Goal: Information Seeking & Learning: Learn about a topic

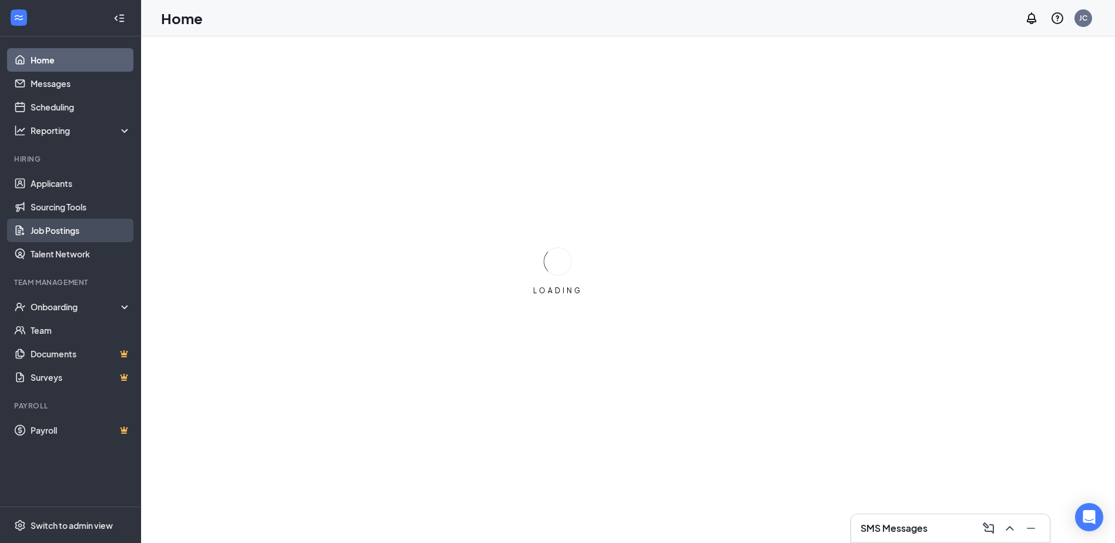
click at [67, 239] on link "Job Postings" at bounding box center [81, 231] width 101 height 24
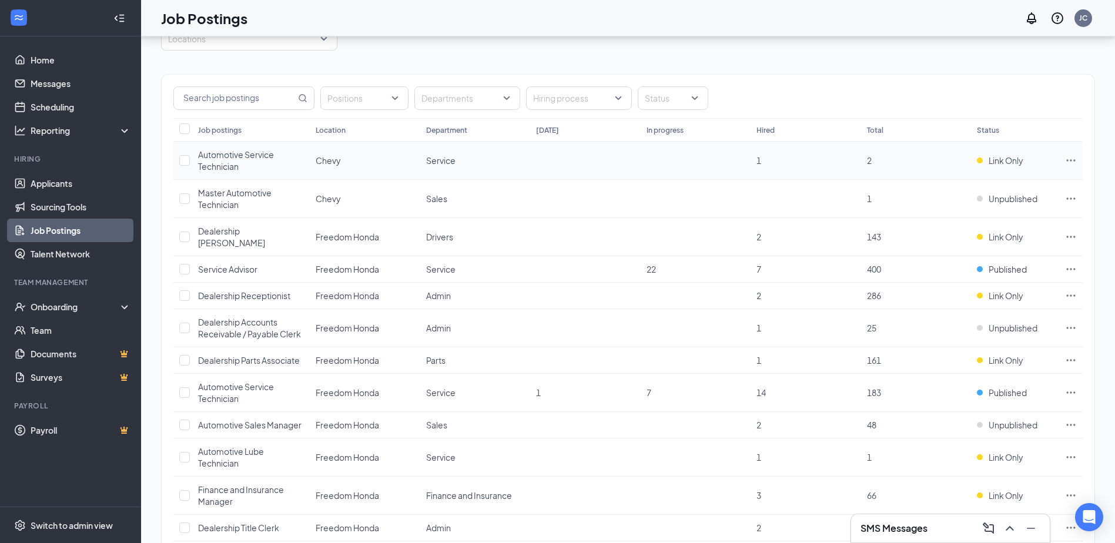
click at [297, 155] on div "Automotive Service Technician" at bounding box center [251, 161] width 106 height 24
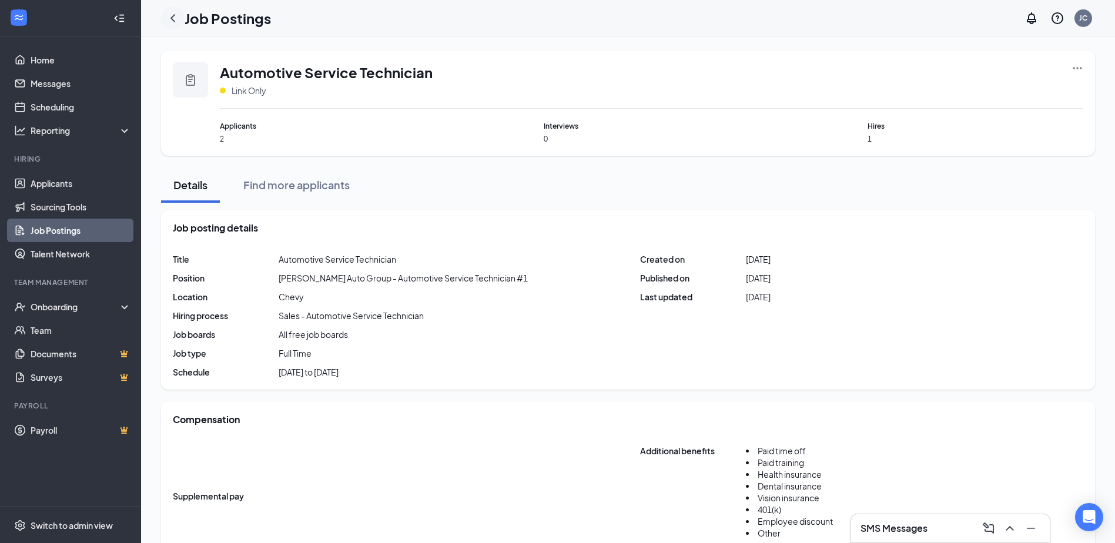
click at [175, 21] on icon "ChevronLeft" at bounding box center [173, 18] width 14 height 14
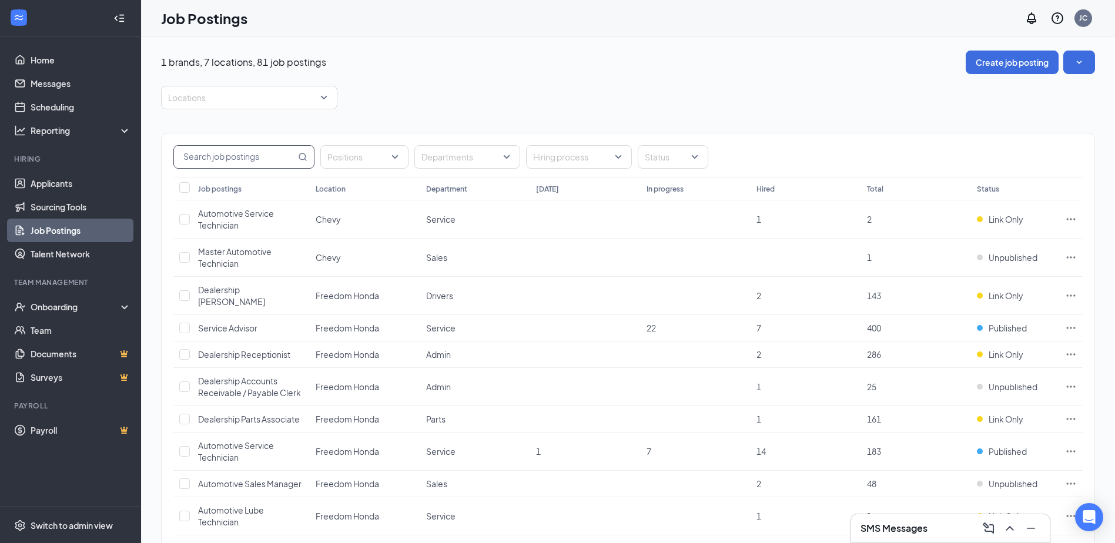
click at [230, 156] on input "text" at bounding box center [235, 157] width 122 height 22
type input "human"
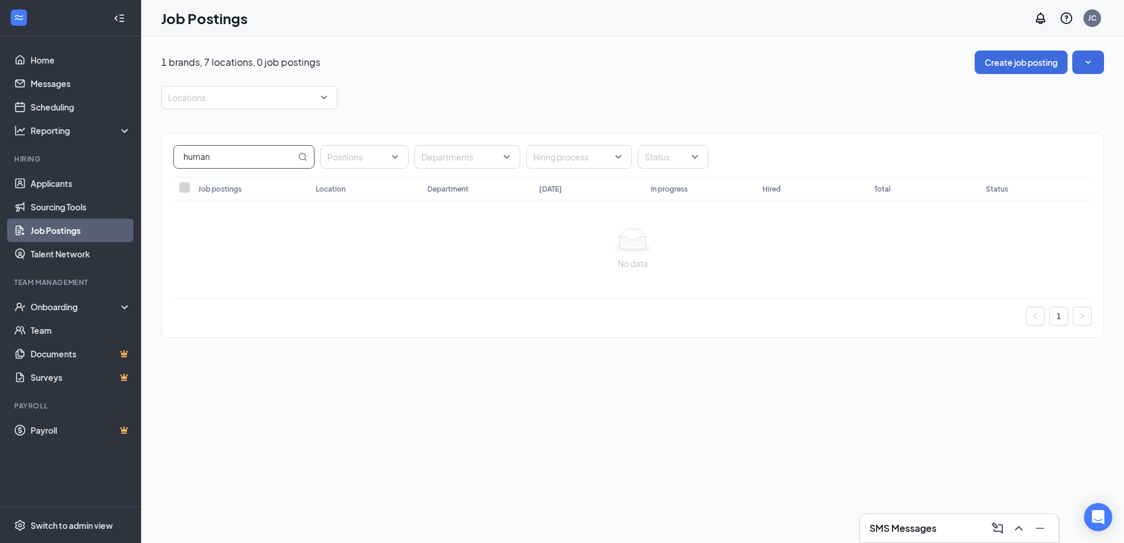
click at [223, 156] on input "human" at bounding box center [235, 157] width 122 height 22
type input "admin"
click at [283, 215] on td "Administrative Intern" at bounding box center [251, 213] width 118 height 26
click at [270, 212] on span "Administrative Intern" at bounding box center [237, 213] width 79 height 11
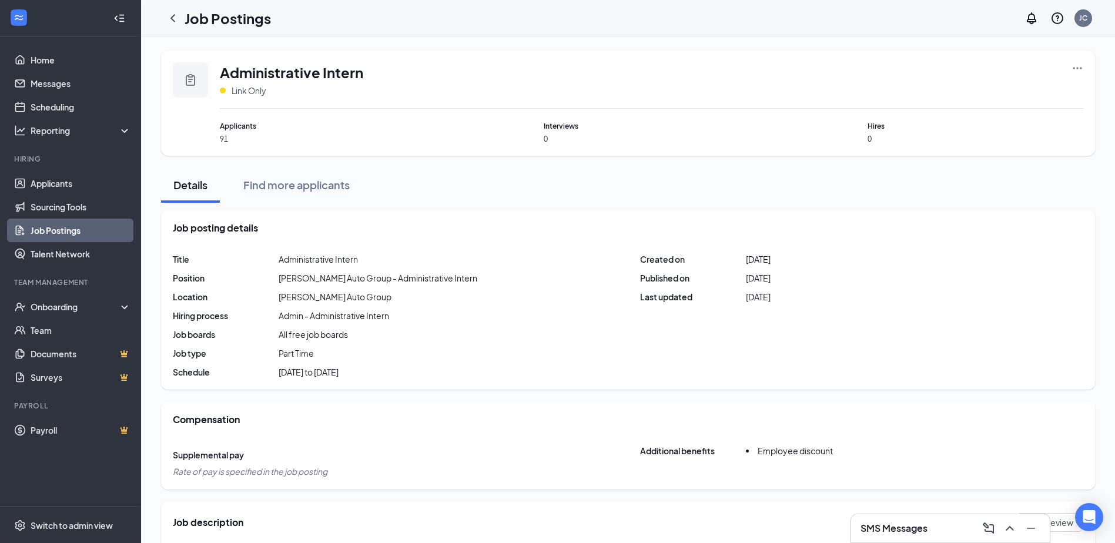
click at [175, 18] on icon "ChevronLeft" at bounding box center [173, 18] width 14 height 14
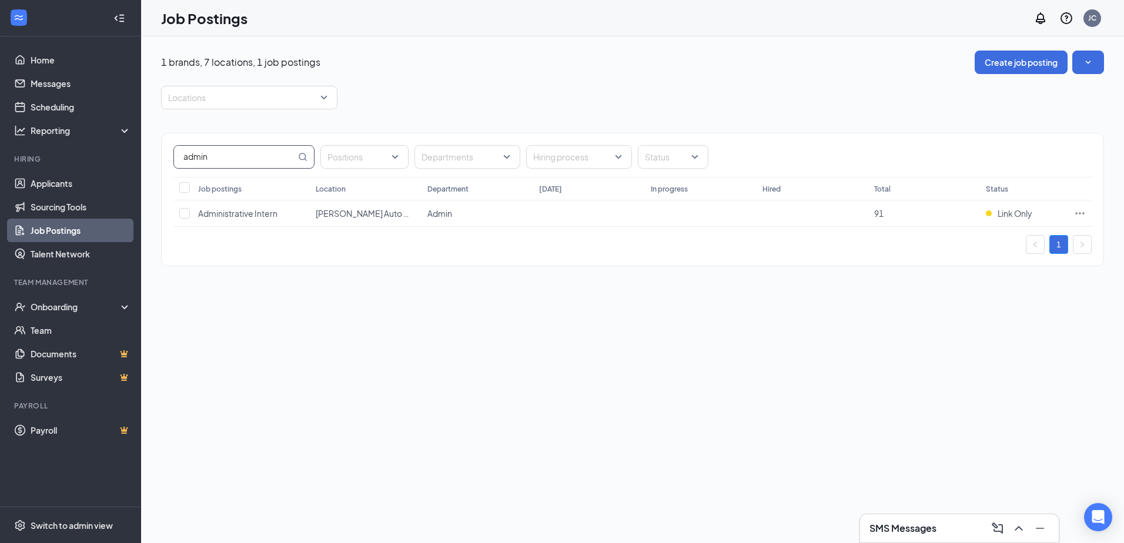
click at [275, 154] on input "admin" at bounding box center [235, 157] width 122 height 22
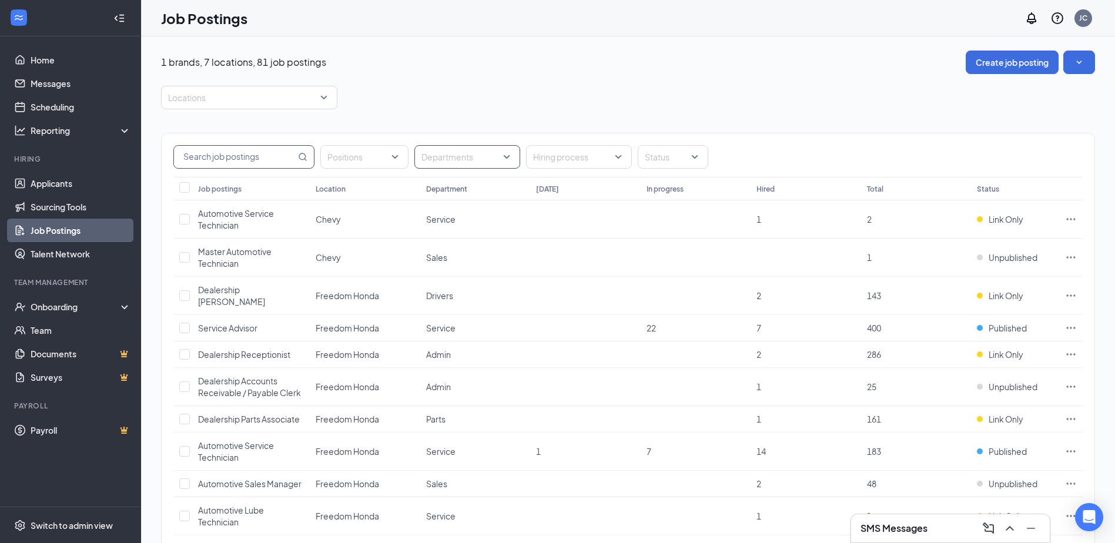
click at [508, 156] on div "Departments" at bounding box center [467, 157] width 106 height 24
click at [467, 222] on div "Admin" at bounding box center [475, 216] width 102 height 13
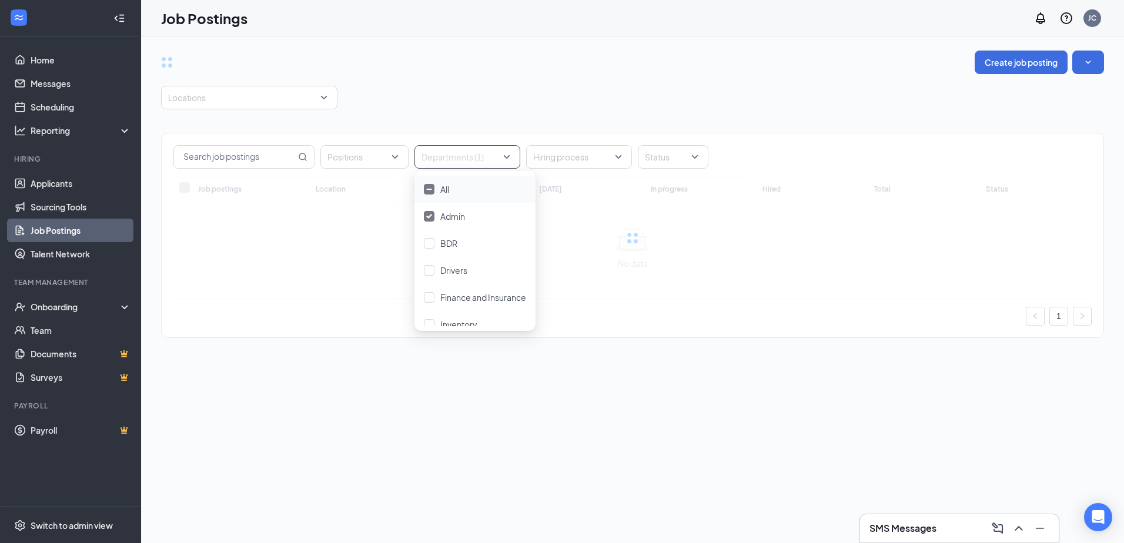
click at [528, 131] on div "Positions Departments (1) Hiring process Status Job postings Location Departmen…" at bounding box center [632, 229] width 943 height 240
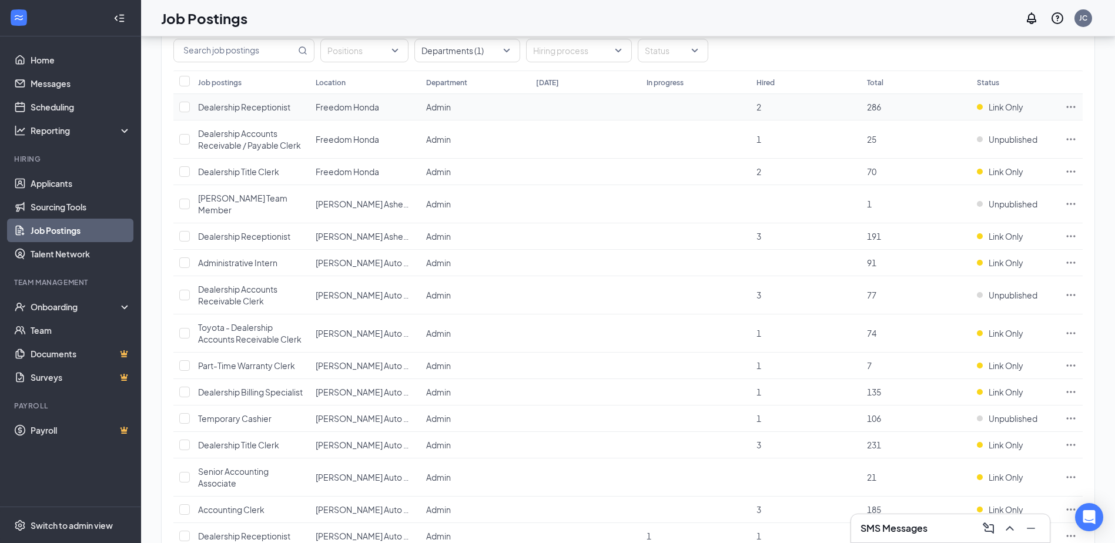
scroll to position [176, 0]
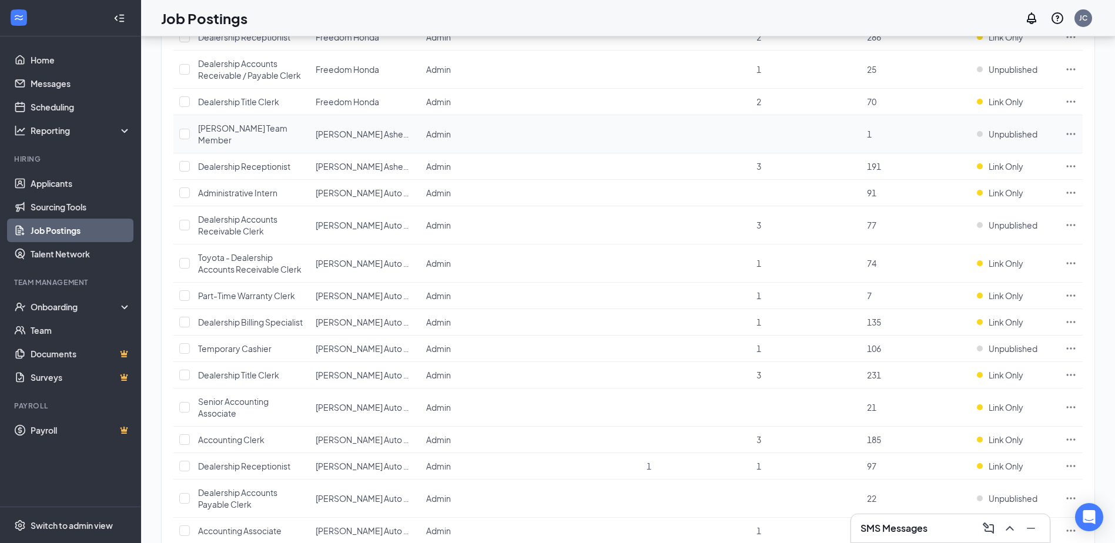
click at [277, 131] on span "Vann York Team Member" at bounding box center [242, 134] width 89 height 22
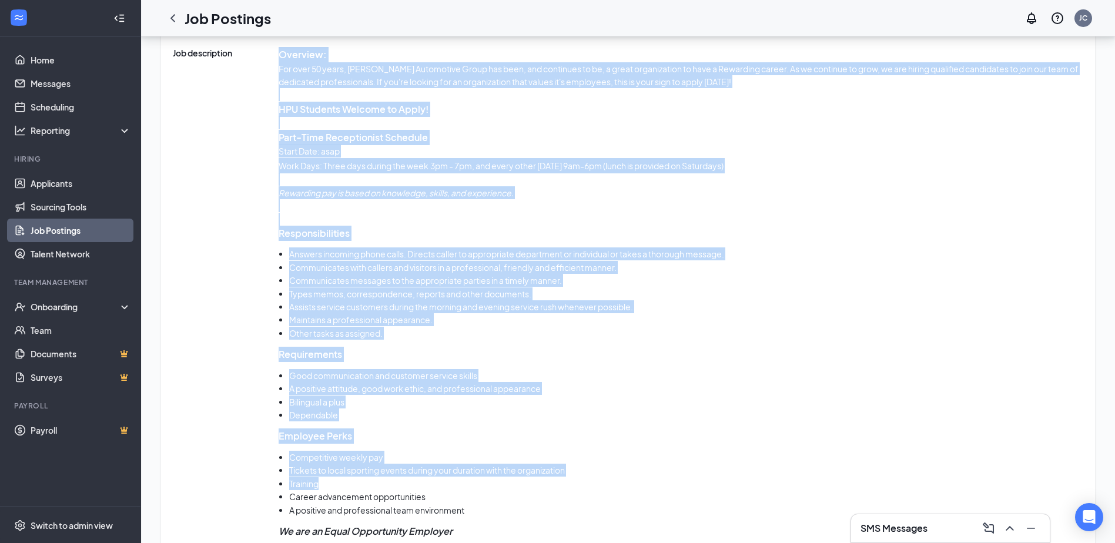
scroll to position [561, 0]
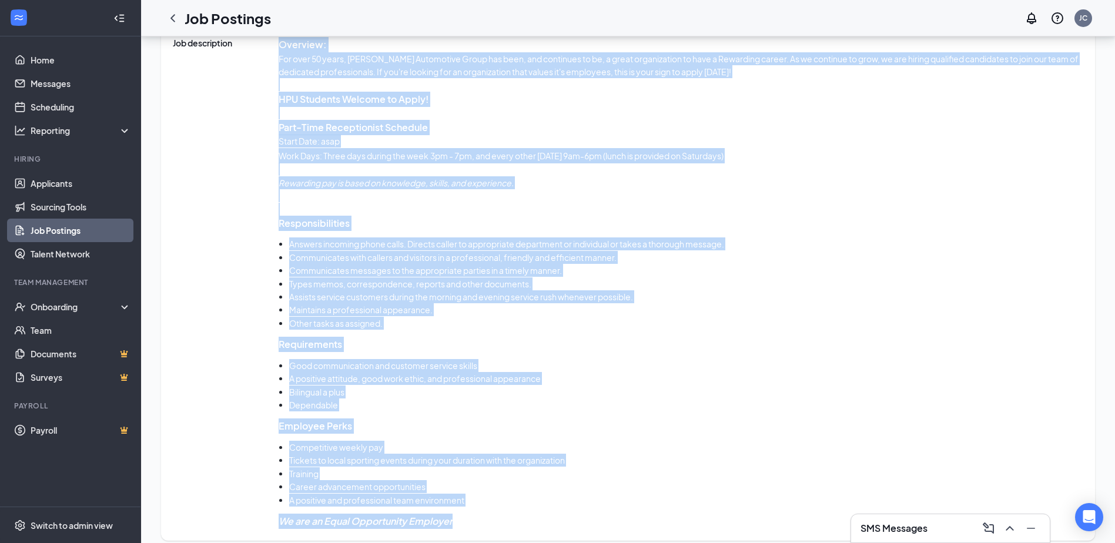
drag, startPoint x: 279, startPoint y: 180, endPoint x: 552, endPoint y: 520, distance: 435.7
click at [552, 520] on div "Job description Preview Brand summary Vann York Auto Group appreciates our empl…" at bounding box center [628, 241] width 934 height 600
copy div "Overview: For over 50 years, Vann York Automotive Group has been, and continues…"
click at [590, 304] on li "Maintains a professional appearance." at bounding box center [686, 309] width 794 height 13
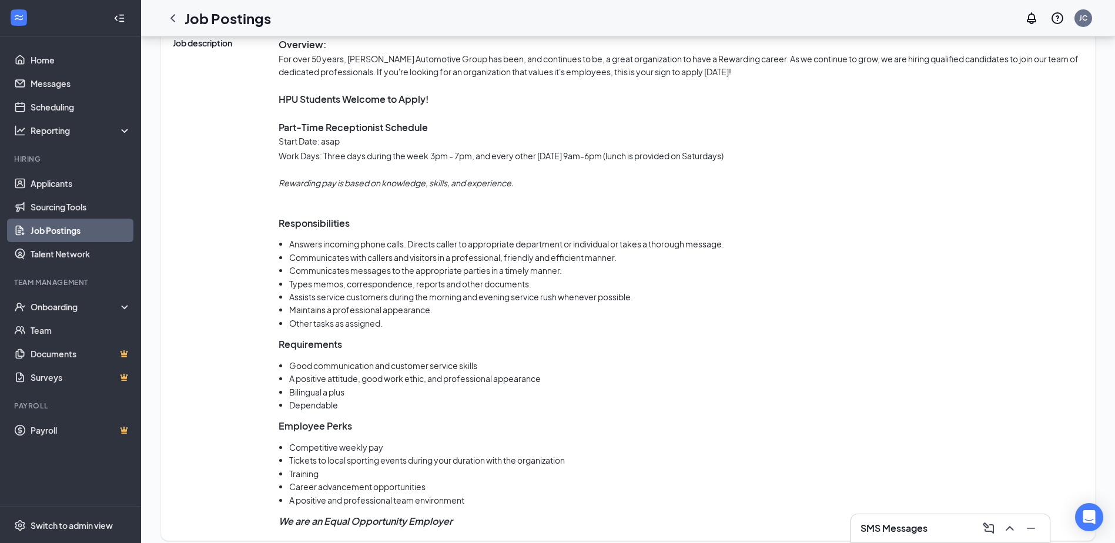
click at [585, 237] on li "Answers incoming phone calls. Directs caller to appropriate department or indiv…" at bounding box center [686, 243] width 794 height 13
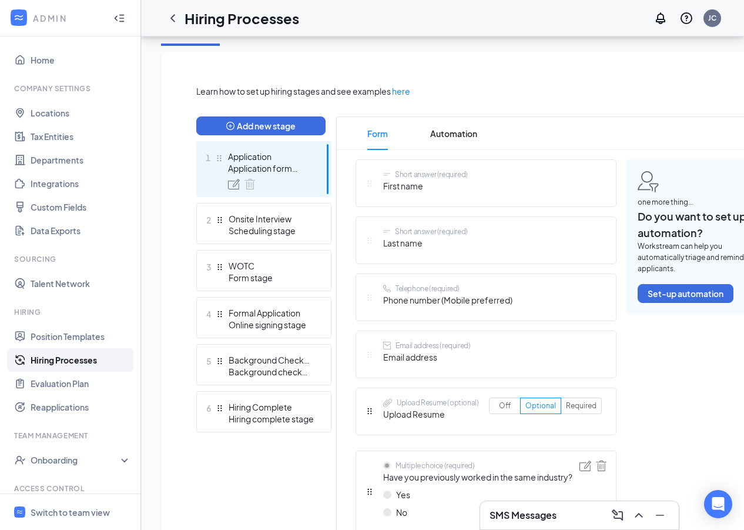
scroll to position [235, 0]
